Goal: Task Accomplishment & Management: Use online tool/utility

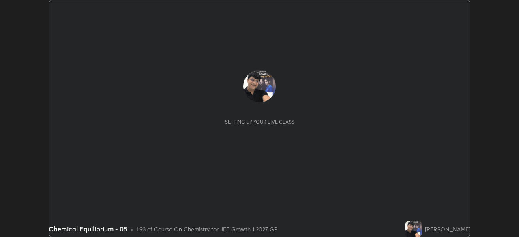
scroll to position [237, 519]
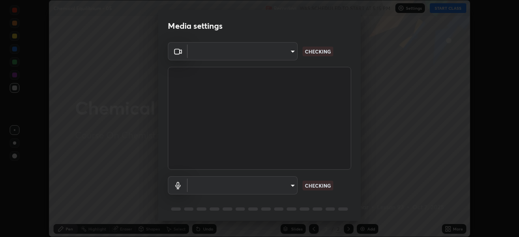
type input "1a0cd2fa9eaecc5464ce661d2c376d4f68bb2a1a8db1c3726163fcb70f995fb6"
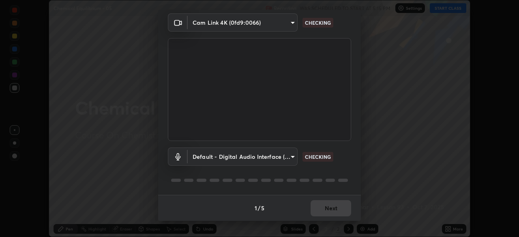
click at [290, 155] on body "Erase all Chemical Equilibrium - 05 Recording WAS SCHEDULED TO START AT 5:15 PM…" at bounding box center [259, 118] width 519 height 237
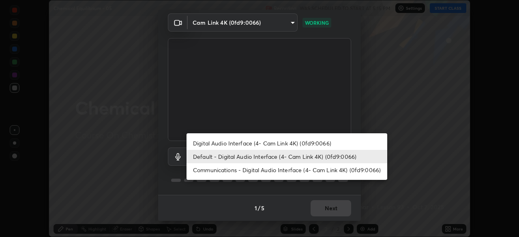
click at [282, 140] on li "Digital Audio Interface (4- Cam Link 4K) (0fd9:0066)" at bounding box center [286, 143] width 201 height 13
type input "16bb6a3b404baa7cc3e34847ed316701657410bd68a709ada6eff4a79f6c255e"
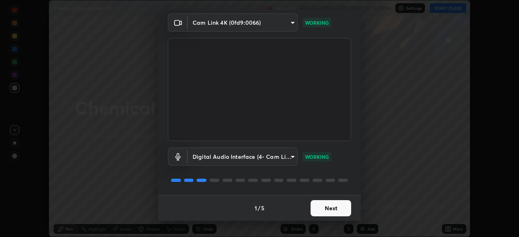
click at [333, 212] on button "Next" at bounding box center [330, 208] width 41 height 16
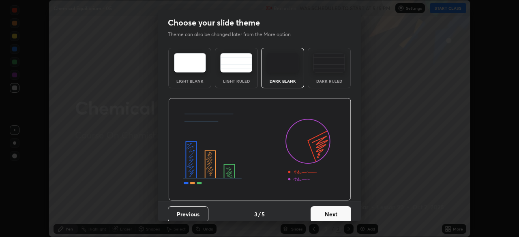
click at [339, 216] on button "Next" at bounding box center [330, 214] width 41 height 16
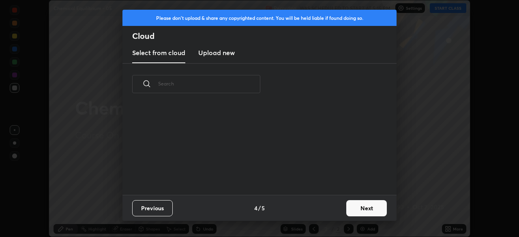
scroll to position [90, 260]
click at [366, 206] on button "Next" at bounding box center [366, 208] width 41 height 16
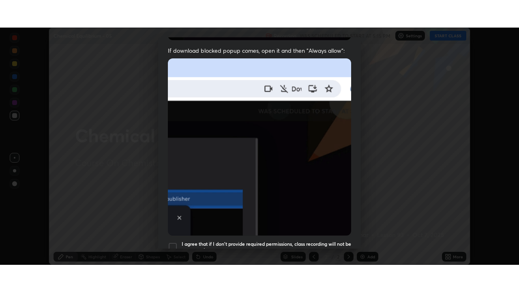
scroll to position [194, 0]
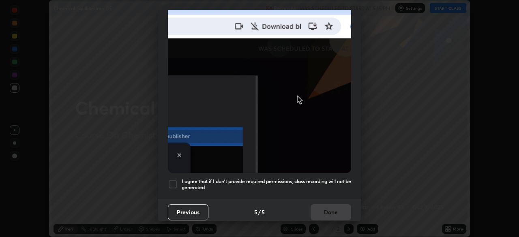
click at [175, 180] on div at bounding box center [173, 185] width 10 height 10
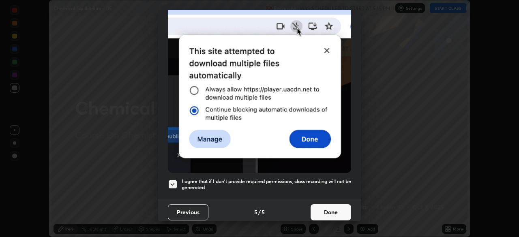
click at [330, 209] on button "Done" at bounding box center [330, 212] width 41 height 16
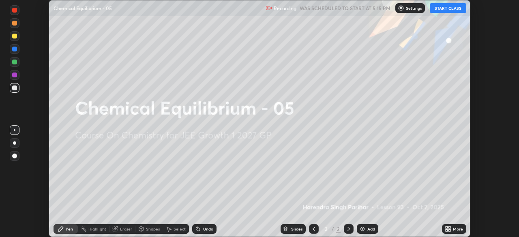
click at [442, 9] on button "START CLASS" at bounding box center [448, 8] width 36 height 10
click at [449, 230] on icon at bounding box center [449, 230] width 2 height 2
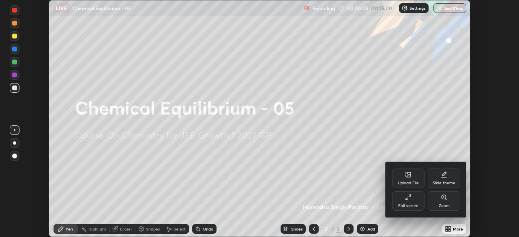
click at [406, 199] on icon at bounding box center [407, 199] width 2 height 2
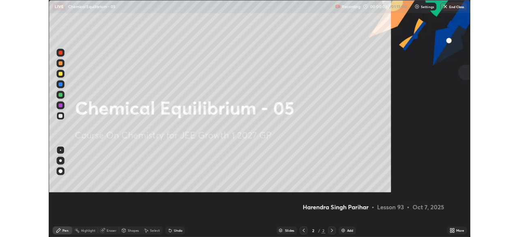
scroll to position [292, 519]
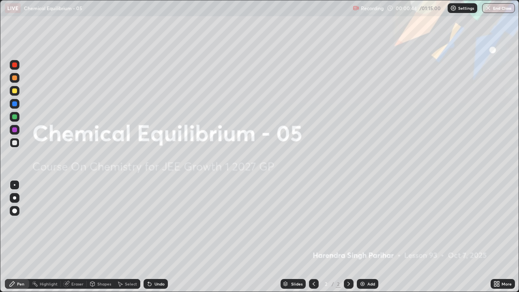
click at [362, 237] on img at bounding box center [362, 283] width 6 height 6
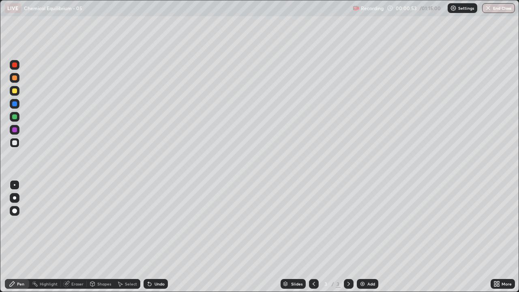
click at [15, 143] on div at bounding box center [14, 142] width 5 height 5
click at [14, 211] on div at bounding box center [14, 210] width 5 height 5
click at [102, 237] on div "Shapes" at bounding box center [101, 284] width 28 height 10
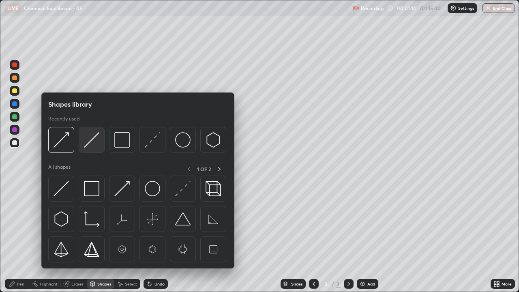
click at [93, 135] on img at bounding box center [91, 139] width 15 height 15
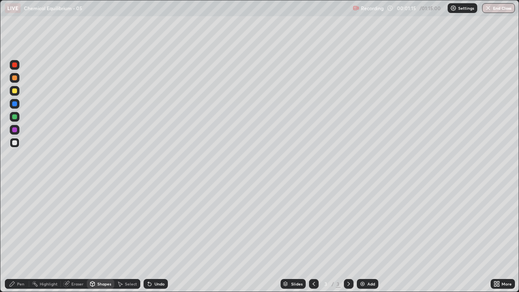
click at [15, 90] on div at bounding box center [14, 90] width 5 height 5
click at [19, 237] on div "Pen" at bounding box center [17, 284] width 24 height 10
click at [15, 143] on div at bounding box center [14, 142] width 5 height 5
click at [15, 90] on div at bounding box center [14, 90] width 5 height 5
click at [13, 144] on div at bounding box center [14, 142] width 5 height 5
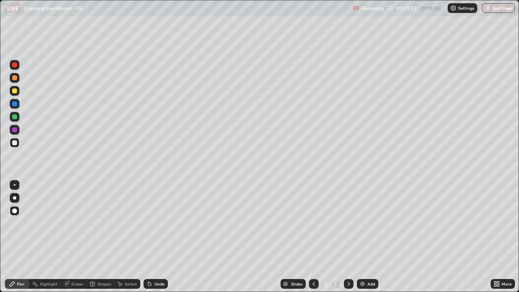
click at [15, 91] on div at bounding box center [14, 90] width 5 height 5
click at [15, 116] on div at bounding box center [14, 116] width 5 height 5
click at [13, 79] on div at bounding box center [14, 77] width 5 height 5
click at [16, 92] on div at bounding box center [14, 90] width 5 height 5
click at [12, 117] on div at bounding box center [15, 117] width 10 height 10
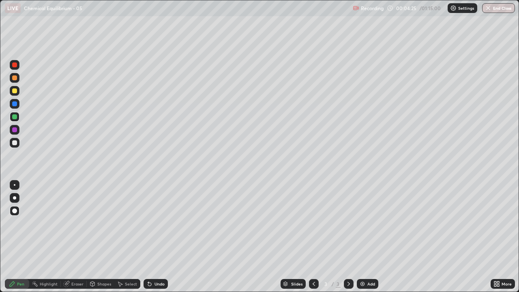
click at [14, 91] on div at bounding box center [14, 90] width 5 height 5
click at [16, 128] on div at bounding box center [14, 129] width 5 height 5
click at [100, 237] on div "Shapes" at bounding box center [104, 284] width 14 height 4
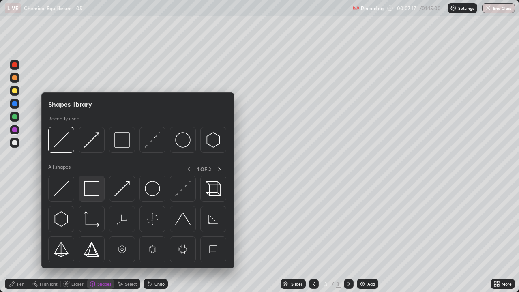
click at [91, 188] on img at bounding box center [91, 188] width 15 height 15
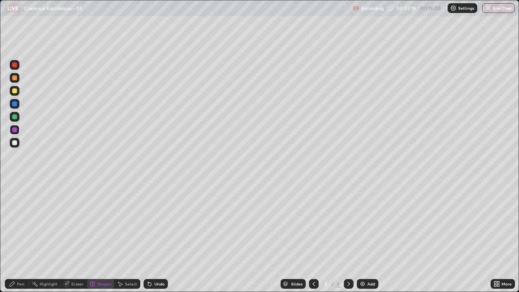
click at [14, 103] on div at bounding box center [14, 103] width 5 height 5
click at [103, 237] on div "Shapes" at bounding box center [104, 284] width 14 height 4
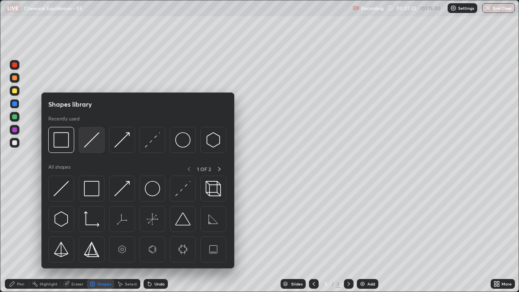
click at [90, 137] on img at bounding box center [91, 139] width 15 height 15
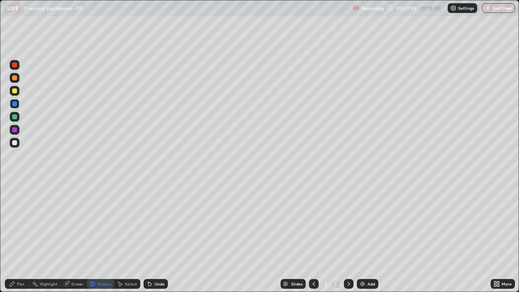
click at [15, 64] on div at bounding box center [14, 64] width 5 height 5
click at [494, 237] on icon at bounding box center [495, 282] width 2 height 2
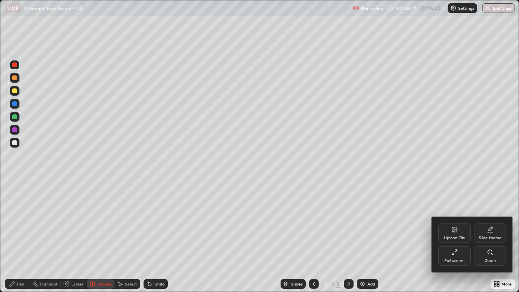
click at [451, 237] on icon at bounding box center [454, 252] width 6 height 6
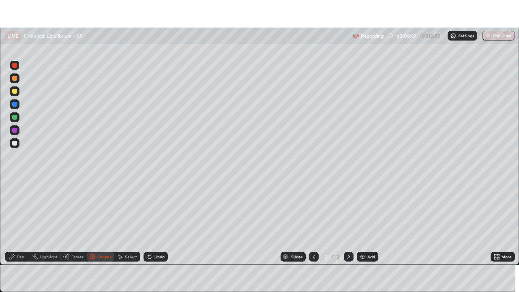
scroll to position [40284, 40002]
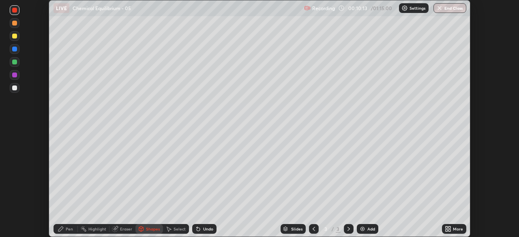
click at [447, 229] on icon at bounding box center [448, 229] width 6 height 6
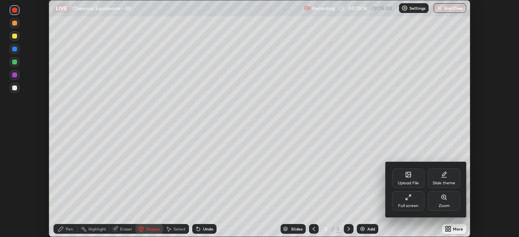
click at [408, 198] on icon at bounding box center [408, 197] width 6 height 6
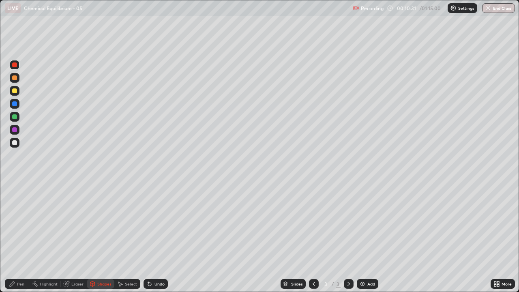
click at [360, 237] on img at bounding box center [362, 283] width 6 height 6
click at [14, 143] on div at bounding box center [14, 142] width 5 height 5
click at [150, 237] on icon at bounding box center [149, 283] width 6 height 6
click at [22, 237] on div "Pen" at bounding box center [20, 284] width 7 height 4
click at [15, 143] on div at bounding box center [14, 142] width 5 height 5
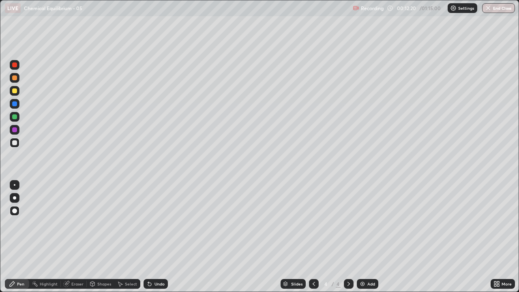
click at [13, 92] on div at bounding box center [14, 90] width 5 height 5
click at [148, 237] on icon at bounding box center [149, 283] width 3 height 3
click at [146, 237] on icon at bounding box center [149, 283] width 6 height 6
click at [13, 141] on div at bounding box center [14, 142] width 5 height 5
click at [13, 117] on div at bounding box center [14, 116] width 5 height 5
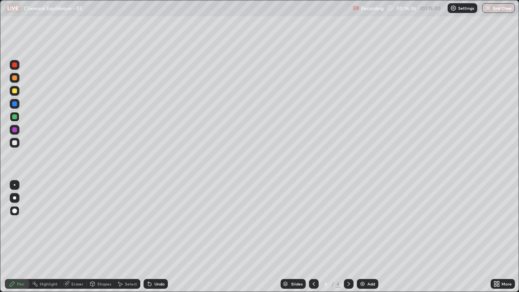
click at [362, 237] on img at bounding box center [362, 283] width 6 height 6
click at [496, 237] on icon at bounding box center [495, 282] width 2 height 2
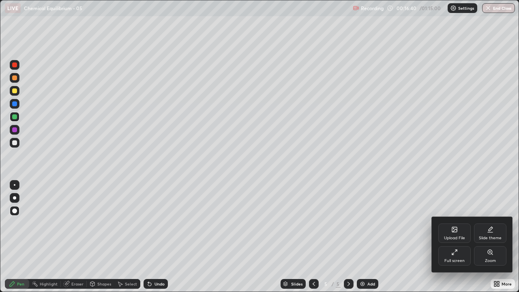
click at [455, 237] on icon at bounding box center [454, 252] width 6 height 6
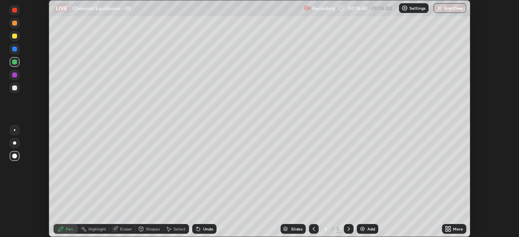
scroll to position [40284, 40002]
click at [12, 88] on div at bounding box center [14, 87] width 5 height 5
click at [13, 157] on div at bounding box center [14, 156] width 5 height 5
click at [13, 35] on div at bounding box center [14, 36] width 5 height 5
click at [446, 228] on icon at bounding box center [446, 228] width 2 height 2
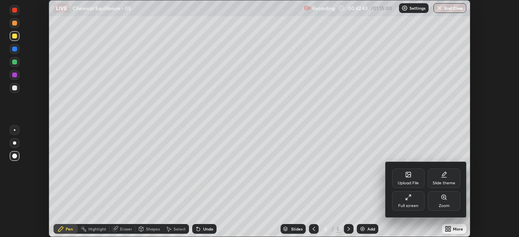
click at [408, 177] on icon at bounding box center [408, 174] width 6 height 6
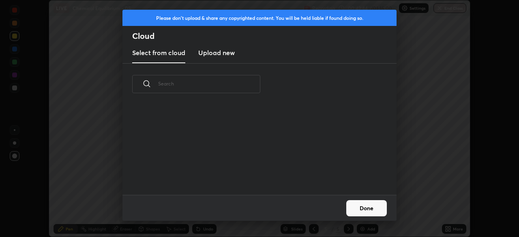
scroll to position [90, 260]
click at [219, 54] on h3 "Upload new" at bounding box center [216, 53] width 36 height 10
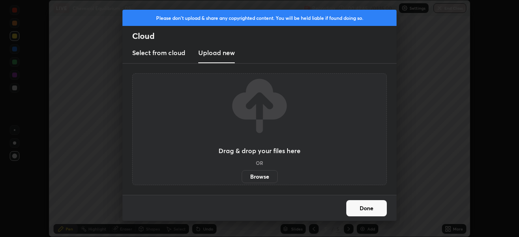
click at [254, 177] on label "Browse" at bounding box center [260, 176] width 36 height 13
click at [242, 177] on input "Browse" at bounding box center [242, 176] width 0 height 13
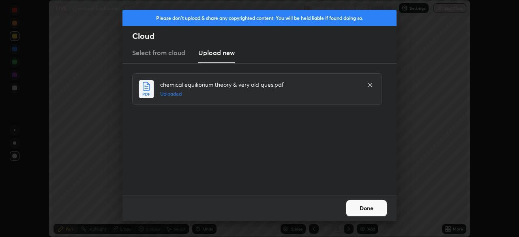
click at [366, 209] on button "Done" at bounding box center [366, 208] width 41 height 16
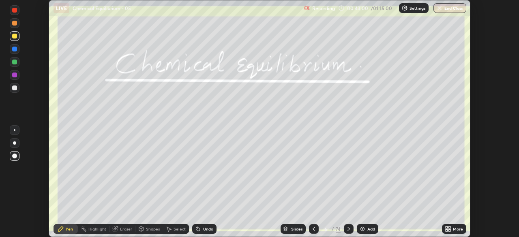
click at [285, 231] on icon at bounding box center [285, 230] width 4 height 1
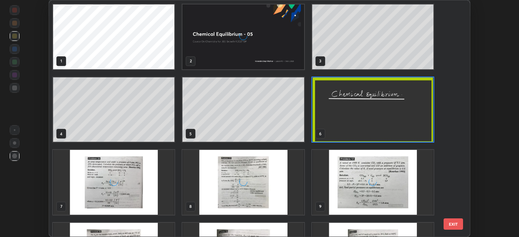
scroll to position [234, 417]
click at [131, 179] on img "grid" at bounding box center [113, 182] width 121 height 65
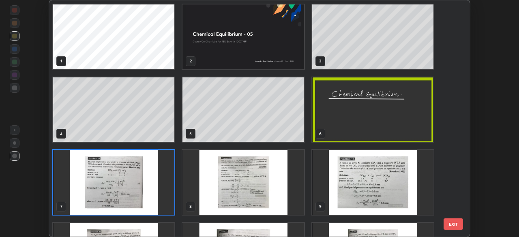
click at [132, 182] on img "grid" at bounding box center [113, 182] width 121 height 65
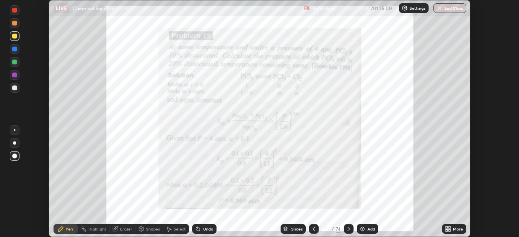
click at [448, 227] on icon at bounding box center [449, 228] width 2 height 2
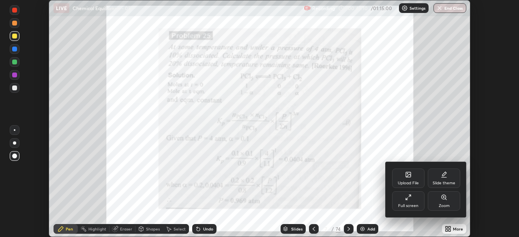
click at [442, 199] on icon at bounding box center [443, 197] width 4 height 4
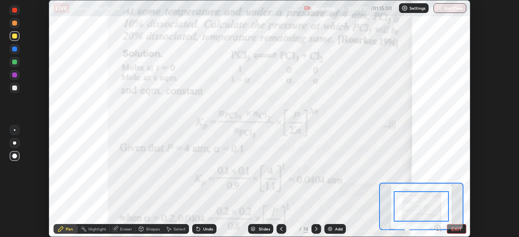
click at [436, 227] on icon at bounding box center [438, 228] width 8 height 8
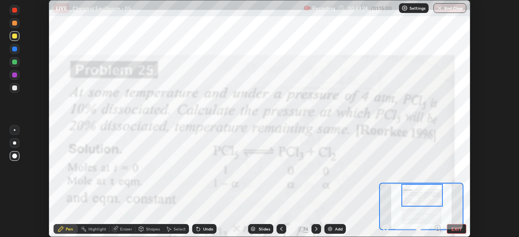
click at [13, 132] on div at bounding box center [15, 130] width 10 height 10
click at [15, 76] on div at bounding box center [14, 75] width 5 height 5
click at [438, 227] on icon at bounding box center [438, 228] width 8 height 8
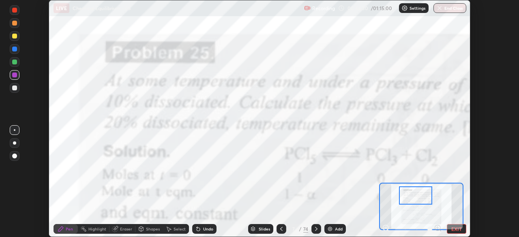
click at [385, 228] on icon at bounding box center [386, 228] width 2 height 0
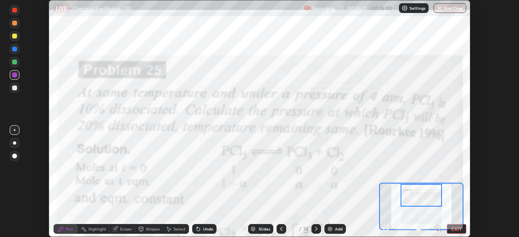
click at [14, 62] on div at bounding box center [14, 62] width 5 height 5
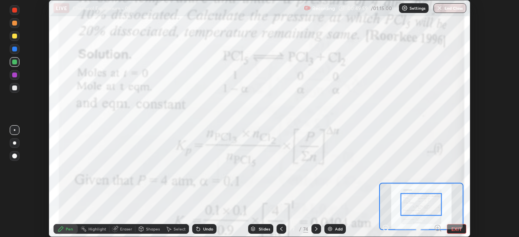
click at [330, 230] on img at bounding box center [330, 229] width 6 height 6
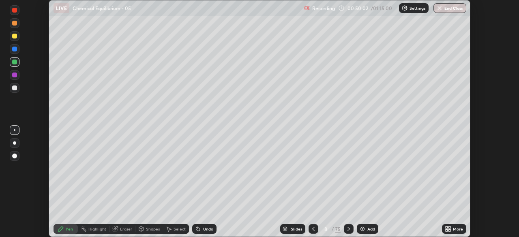
click at [15, 143] on div at bounding box center [14, 142] width 3 height 3
click at [11, 142] on div at bounding box center [15, 143] width 10 height 10
click at [12, 88] on div at bounding box center [14, 87] width 5 height 5
click at [470, 102] on div "Setting up your live class" at bounding box center [259, 118] width 519 height 237
click at [16, 38] on div at bounding box center [14, 36] width 5 height 5
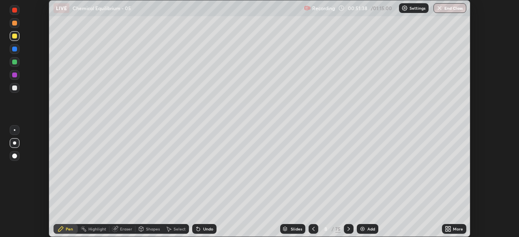
click at [14, 90] on div at bounding box center [14, 87] width 5 height 5
click at [314, 229] on icon at bounding box center [313, 229] width 6 height 6
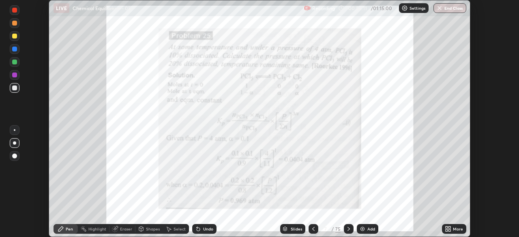
click at [448, 229] on icon at bounding box center [448, 229] width 6 height 6
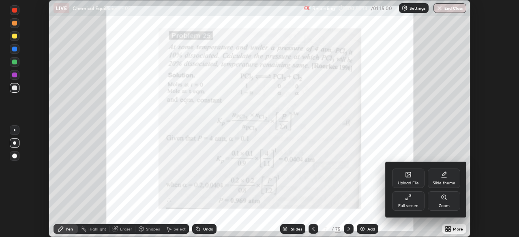
click at [444, 198] on icon at bounding box center [443, 197] width 4 height 4
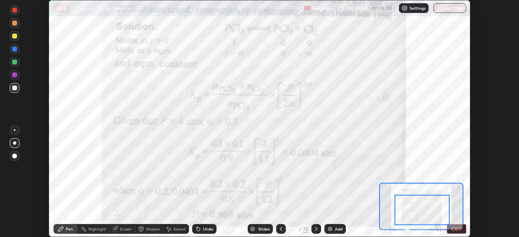
click at [466, 233] on div "Pen Highlight Eraser Shapes Select Undo Slides 7 / 75 Add EXIT" at bounding box center [259, 229] width 421 height 16
click at [464, 231] on button "EXIT" at bounding box center [456, 229] width 19 height 10
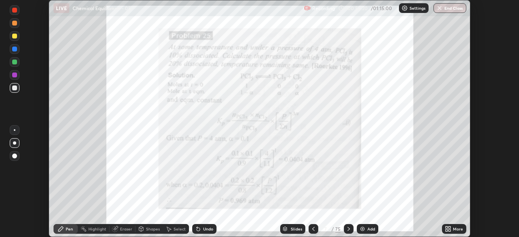
click at [284, 229] on icon at bounding box center [285, 229] width 4 height 1
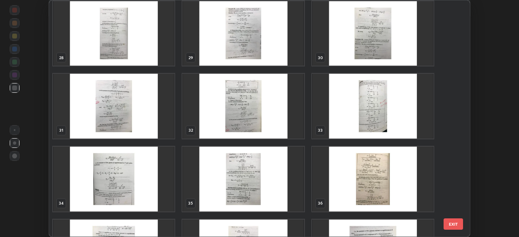
scroll to position [669, 0]
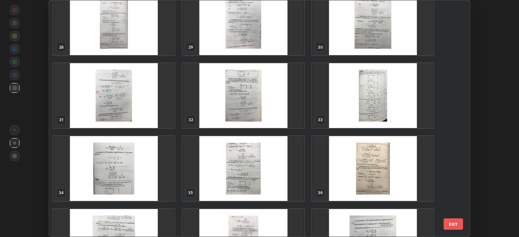
click at [371, 164] on img "grid" at bounding box center [372, 168] width 121 height 65
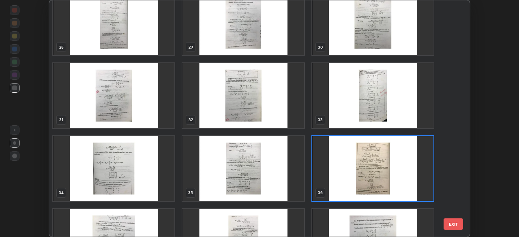
click at [371, 163] on img "grid" at bounding box center [372, 168] width 121 height 65
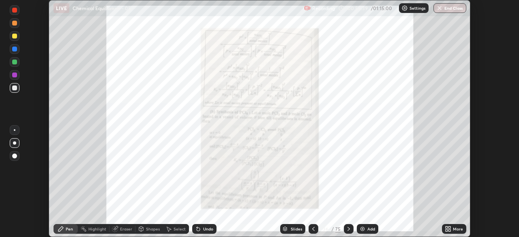
click at [449, 230] on icon at bounding box center [449, 230] width 2 height 2
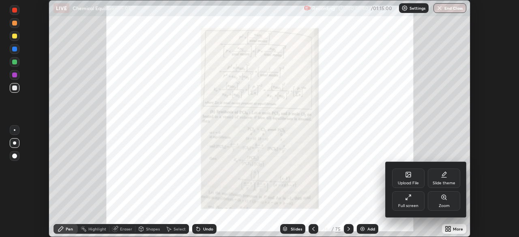
click at [444, 203] on div "Zoom" at bounding box center [443, 200] width 32 height 19
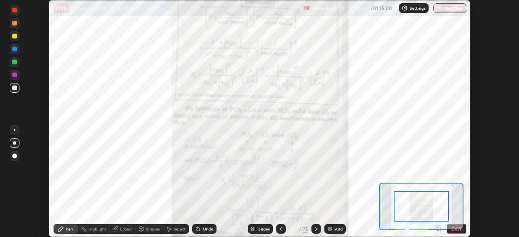
click at [443, 203] on div at bounding box center [420, 206] width 55 height 30
click at [437, 228] on icon at bounding box center [437, 228] width 2 height 0
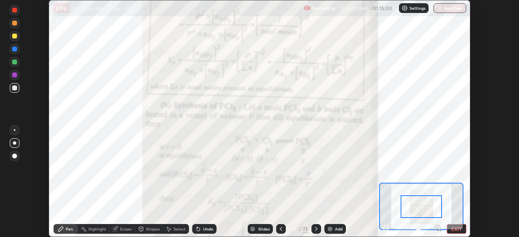
click at [437, 228] on icon at bounding box center [437, 228] width 2 height 0
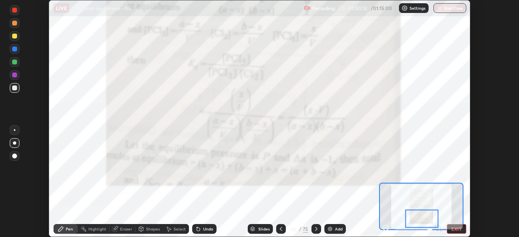
click at [325, 227] on div "Add" at bounding box center [334, 229] width 21 height 10
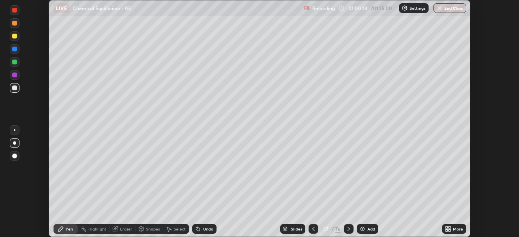
click at [352, 227] on div at bounding box center [349, 229] width 10 height 10
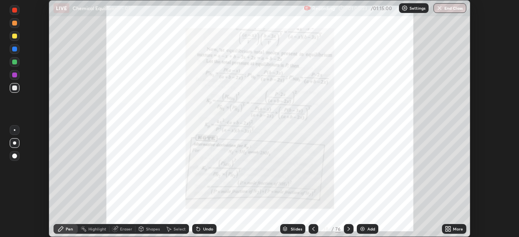
click at [348, 229] on icon at bounding box center [348, 229] width 6 height 6
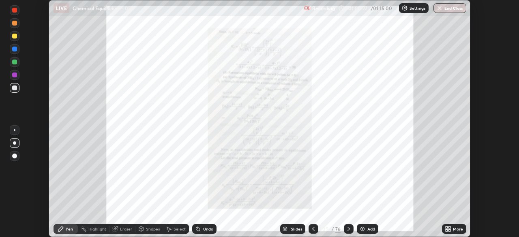
click at [348, 229] on icon at bounding box center [348, 229] width 6 height 6
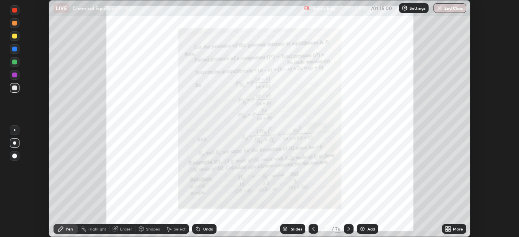
click at [351, 228] on div at bounding box center [349, 229] width 10 height 10
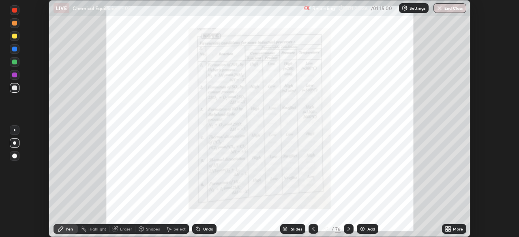
click at [313, 227] on icon at bounding box center [313, 229] width 2 height 4
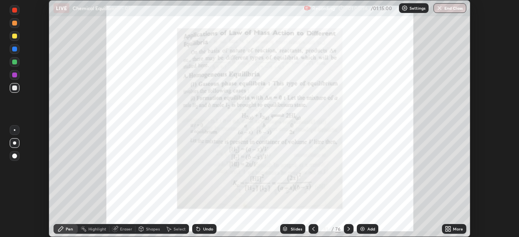
click at [315, 226] on icon at bounding box center [313, 229] width 6 height 6
click at [314, 226] on icon at bounding box center [313, 229] width 6 height 6
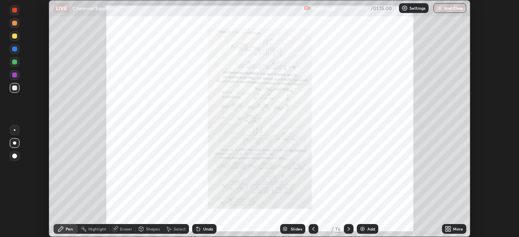
click at [314, 225] on div at bounding box center [313, 229] width 10 height 10
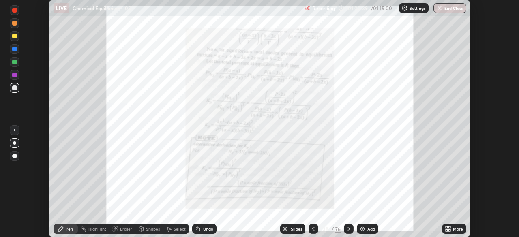
click at [314, 224] on div at bounding box center [313, 229] width 10 height 10
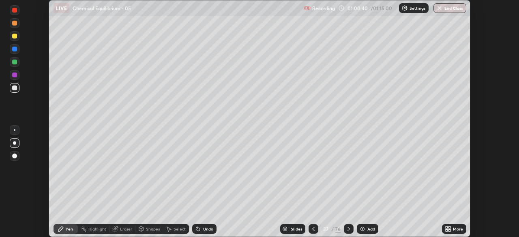
click at [313, 226] on icon at bounding box center [313, 229] width 6 height 6
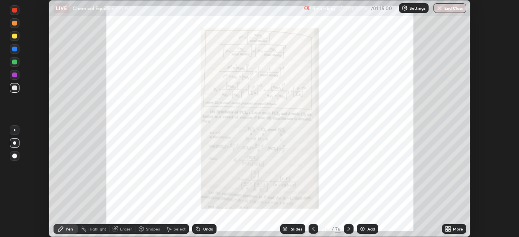
click at [312, 229] on icon at bounding box center [313, 229] width 6 height 6
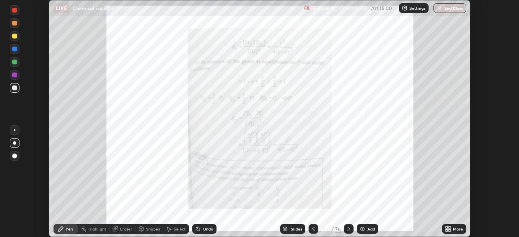
click at [313, 228] on icon at bounding box center [313, 229] width 6 height 6
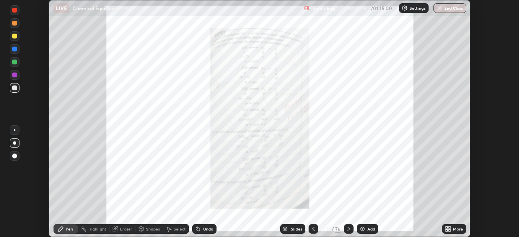
click at [284, 229] on icon at bounding box center [285, 229] width 4 height 1
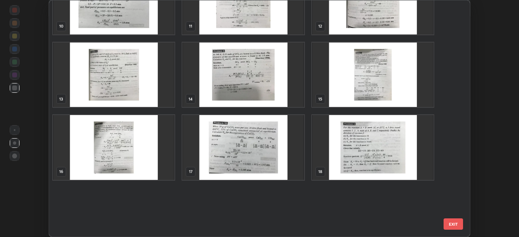
scroll to position [109, 0]
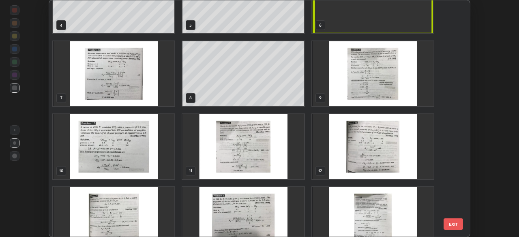
click at [129, 76] on img "grid" at bounding box center [113, 73] width 121 height 65
click at [131, 79] on img "grid" at bounding box center [113, 73] width 121 height 65
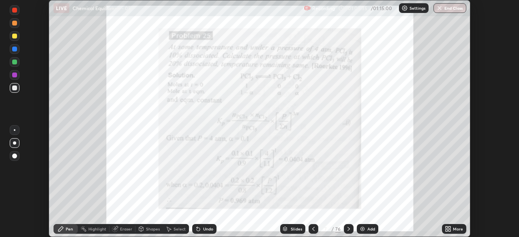
click at [348, 229] on icon at bounding box center [348, 229] width 6 height 6
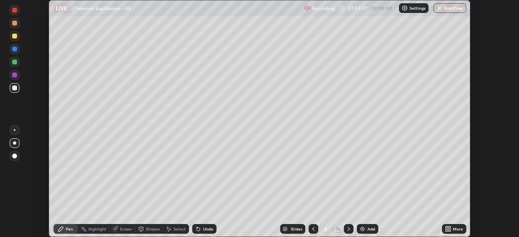
click at [348, 229] on icon at bounding box center [348, 229] width 2 height 4
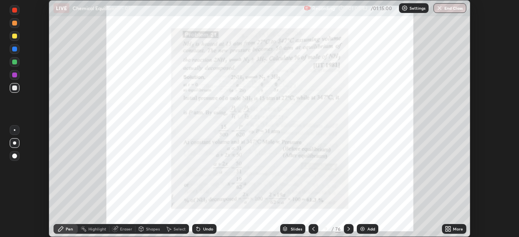
click at [449, 229] on icon at bounding box center [448, 229] width 6 height 6
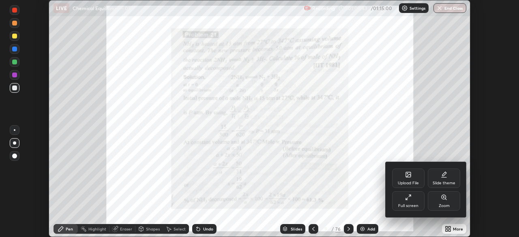
click at [445, 202] on div "Zoom" at bounding box center [443, 200] width 32 height 19
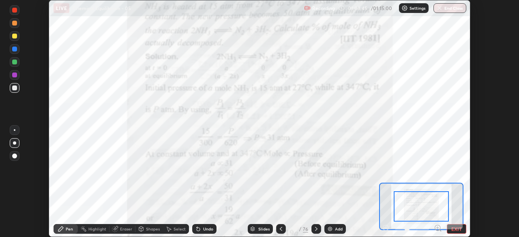
click at [437, 228] on icon at bounding box center [437, 228] width 2 height 0
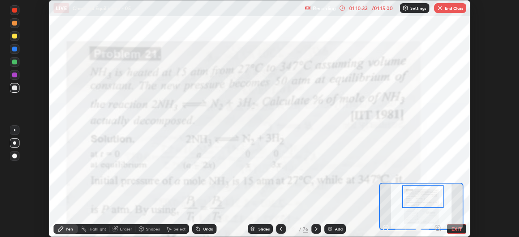
click at [250, 229] on icon at bounding box center [252, 229] width 4 height 1
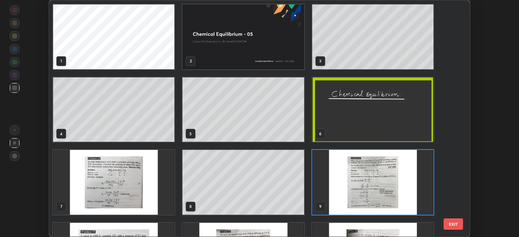
scroll to position [234, 417]
click at [451, 223] on button "EXIT" at bounding box center [452, 223] width 19 height 11
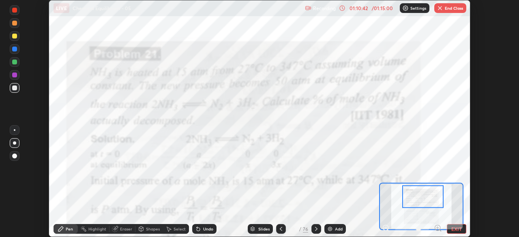
click at [455, 229] on button "EXIT" at bounding box center [456, 229] width 19 height 10
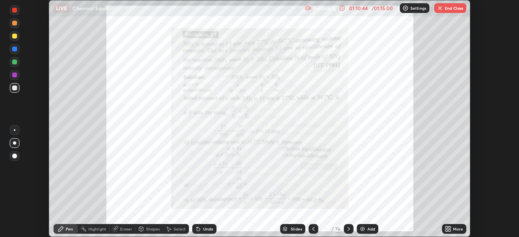
click at [285, 228] on icon at bounding box center [285, 228] width 4 height 2
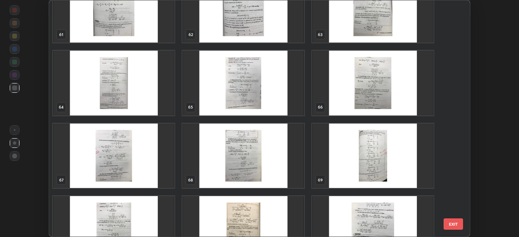
scroll to position [1507, 0]
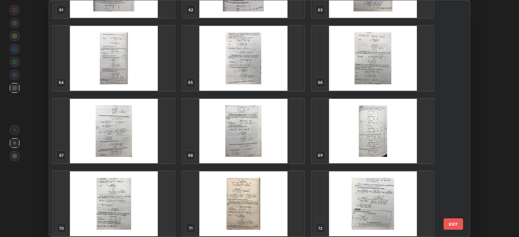
click at [382, 126] on img "grid" at bounding box center [372, 131] width 121 height 65
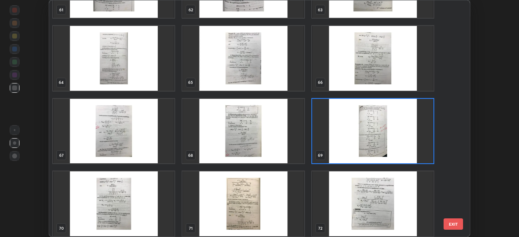
click at [375, 135] on img "grid" at bounding box center [372, 131] width 121 height 65
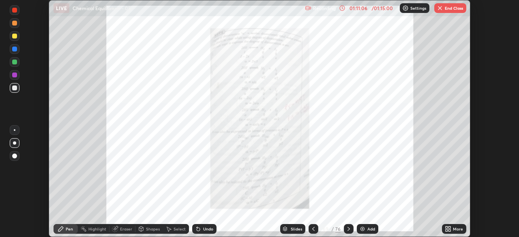
click at [375, 135] on img "grid" at bounding box center [372, 131] width 121 height 65
click at [446, 231] on icon at bounding box center [446, 230] width 2 height 2
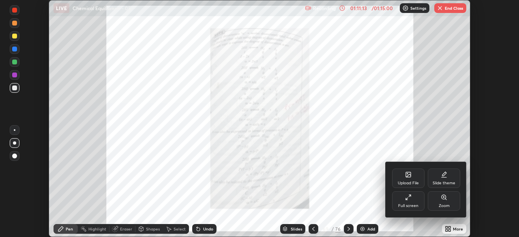
click at [447, 202] on div "Zoom" at bounding box center [443, 200] width 32 height 19
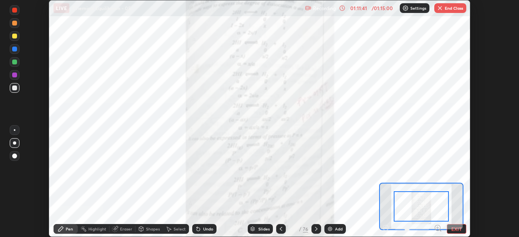
click at [451, 7] on button "End Class" at bounding box center [450, 8] width 32 height 10
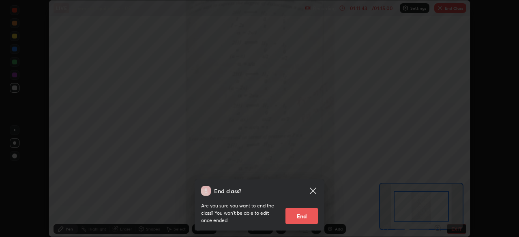
click at [300, 218] on button "End" at bounding box center [301, 216] width 32 height 16
